Goal: Information Seeking & Learning: Understand process/instructions

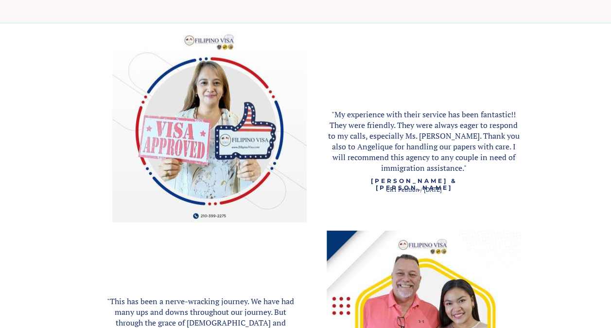
scroll to position [1086, 0]
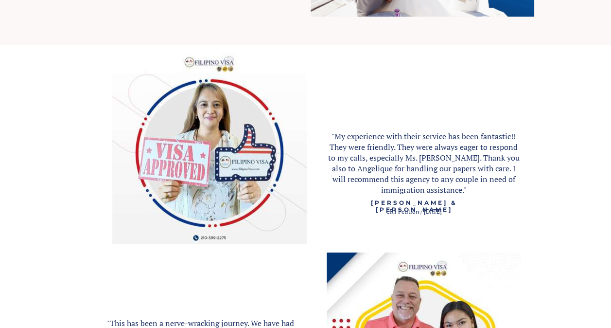
drag, startPoint x: 105, startPoint y: 81, endPoint x: 530, endPoint y: 196, distance: 440.2
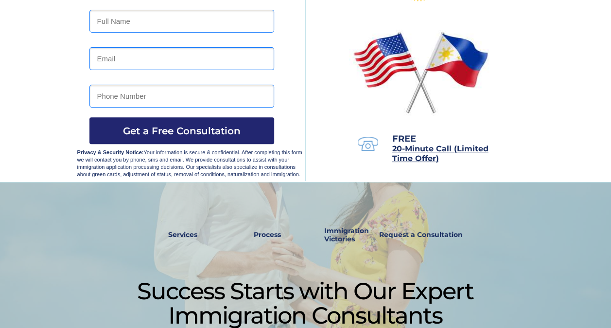
scroll to position [162, 0]
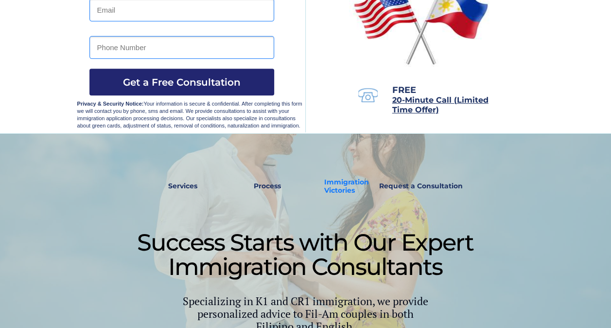
click at [335, 185] on strong "Immigration Victories" at bounding box center [346, 185] width 45 height 17
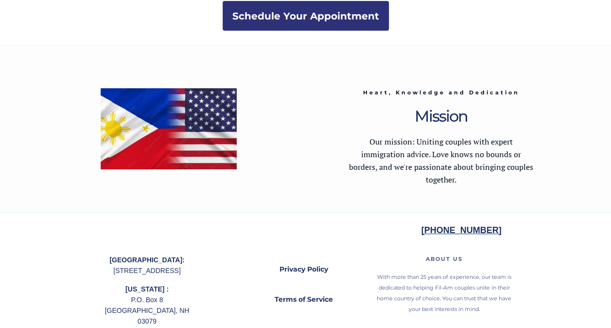
scroll to position [1961, 0]
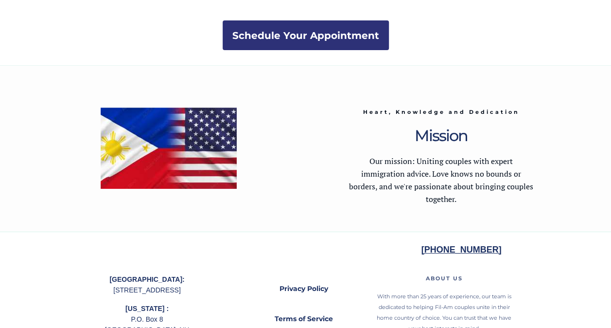
scroll to position [162, 0]
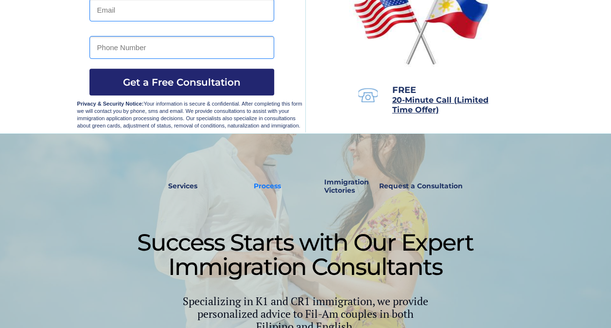
click at [269, 183] on strong "Process" at bounding box center [267, 185] width 27 height 9
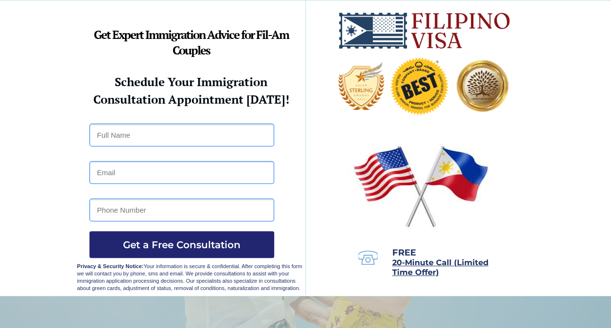
scroll to position [162, 0]
